Goal: Task Accomplishment & Management: Use online tool/utility

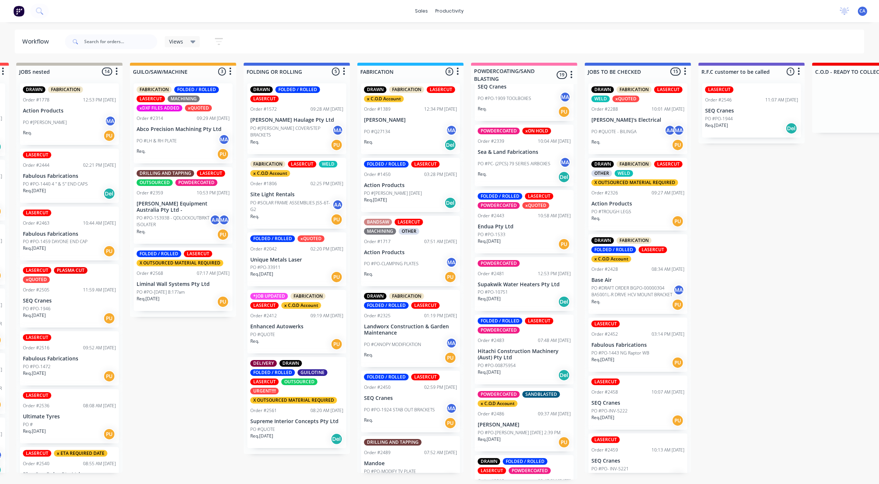
scroll to position [0, 54]
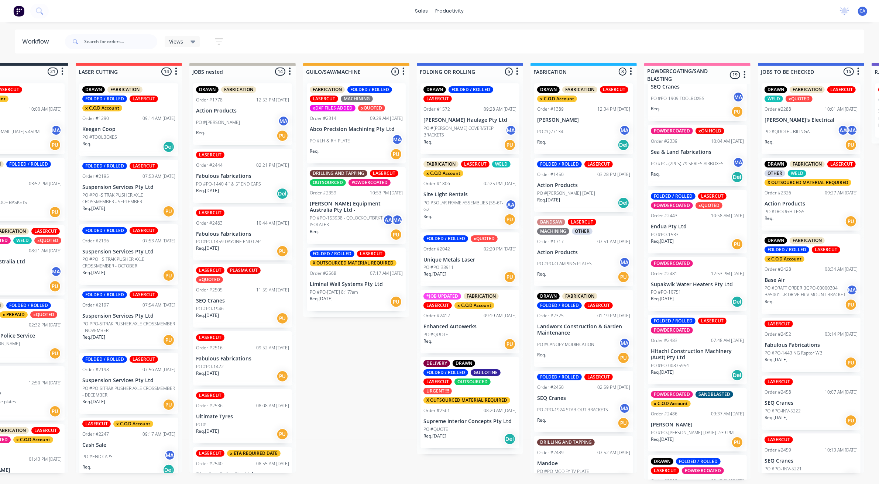
drag, startPoint x: 73, startPoint y: 380, endPoint x: 0, endPoint y: 366, distance: 74.1
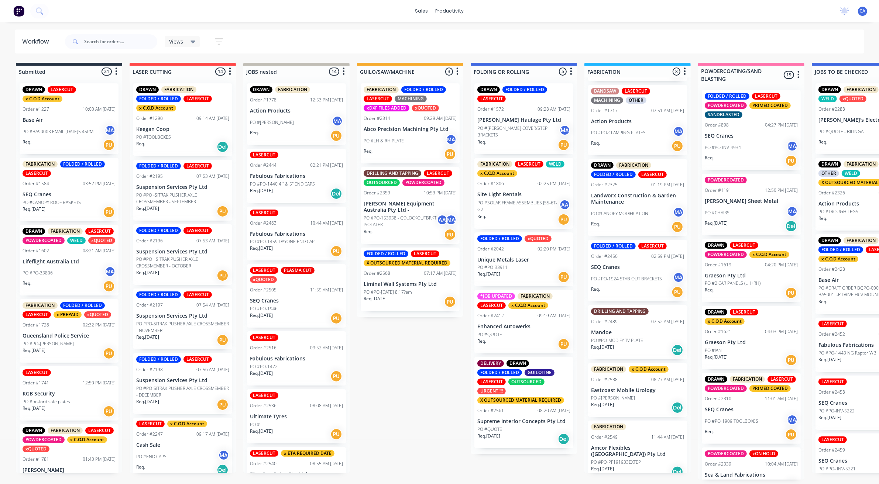
scroll to position [2, 0]
click at [530, 428] on div "PO #QUOTE" at bounding box center [523, 429] width 93 height 7
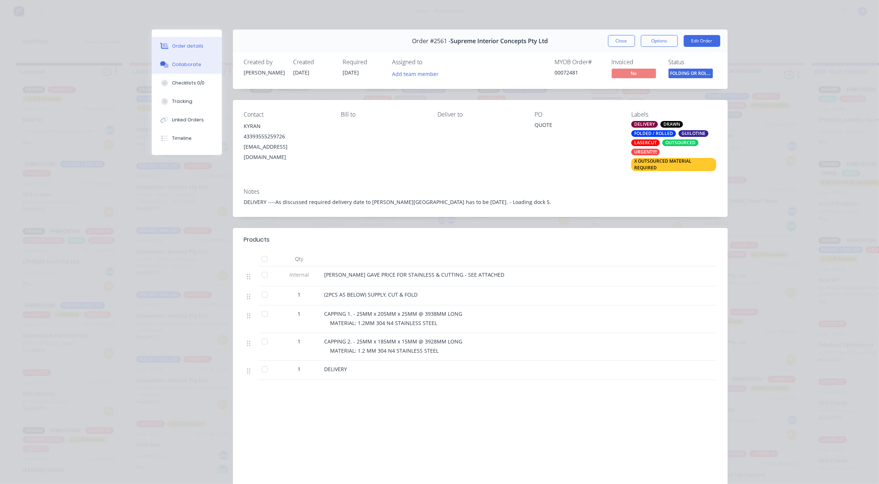
click at [187, 56] on button "Collaborate" at bounding box center [187, 64] width 70 height 18
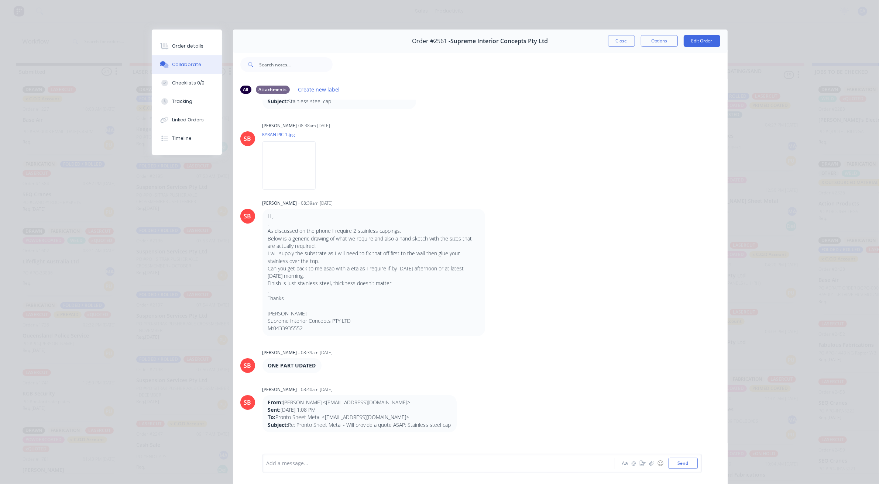
scroll to position [138, 0]
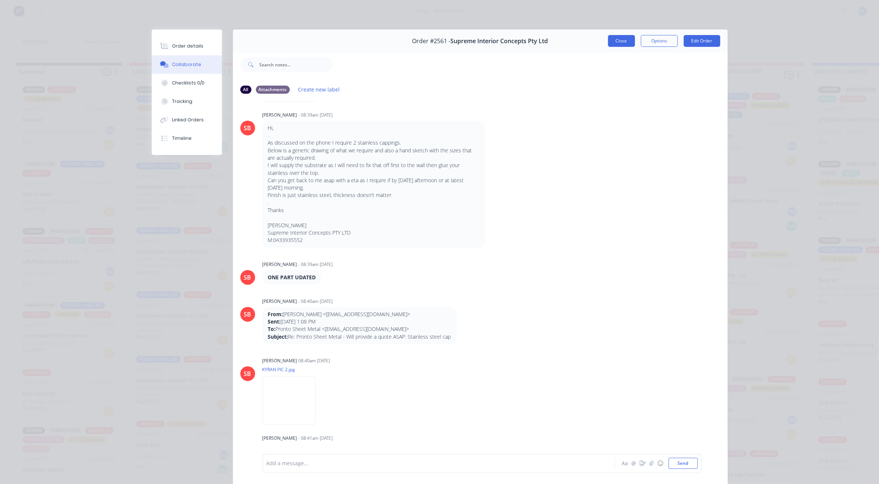
click at [621, 41] on button "Close" at bounding box center [621, 41] width 27 height 12
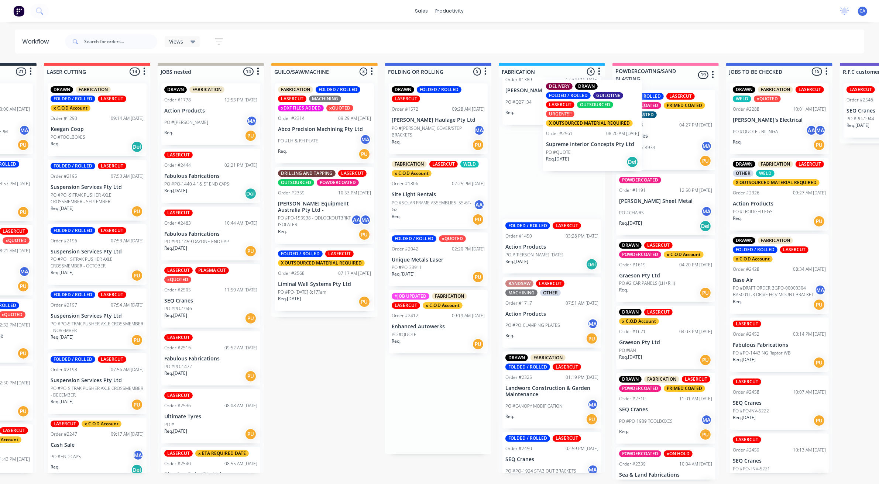
scroll to position [25, 0]
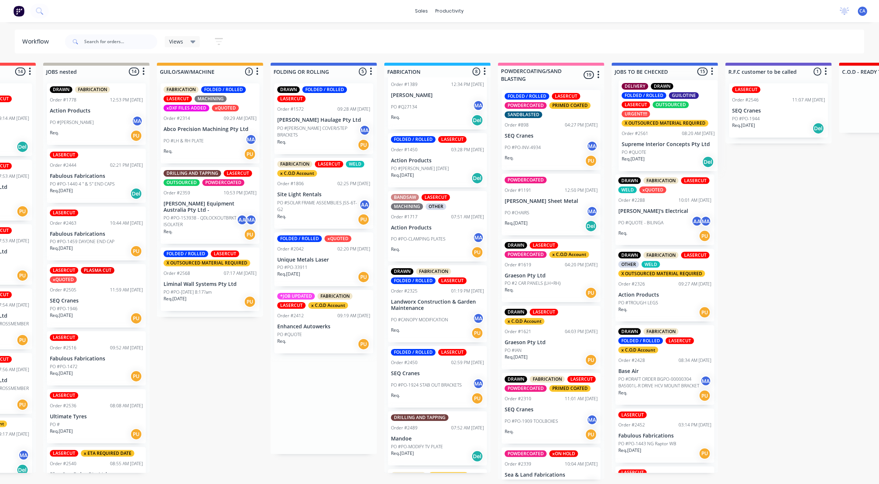
drag, startPoint x: 510, startPoint y: 412, endPoint x: 654, endPoint y: 134, distance: 313.5
click at [654, 134] on div "Submitted 21 Sort By Created date Required date Order number Customer name Most…" at bounding box center [891, 271] width 2195 height 417
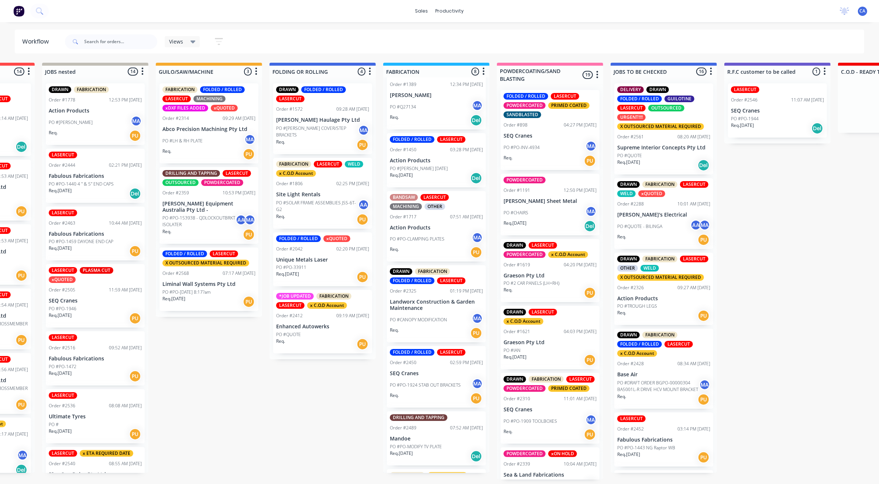
click at [323, 332] on div "PO #QUOTE" at bounding box center [322, 335] width 93 height 7
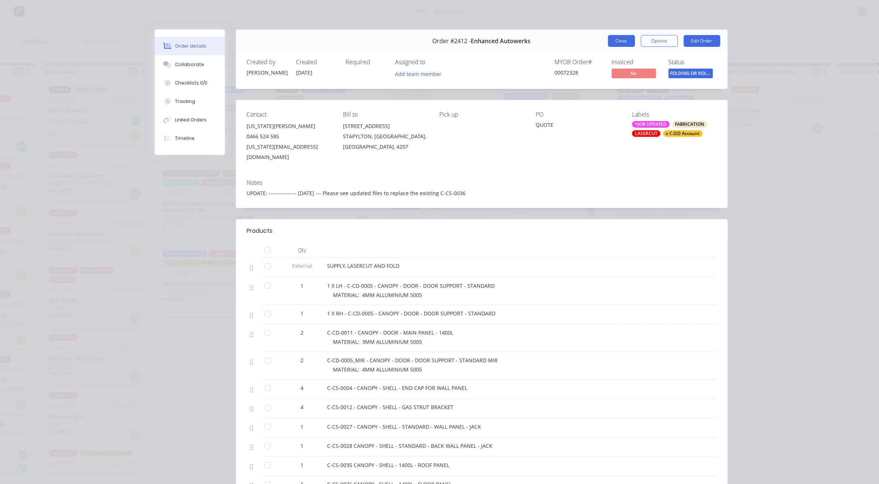
click at [626, 43] on button "Close" at bounding box center [621, 41] width 27 height 12
